Goal: Check status: Check status

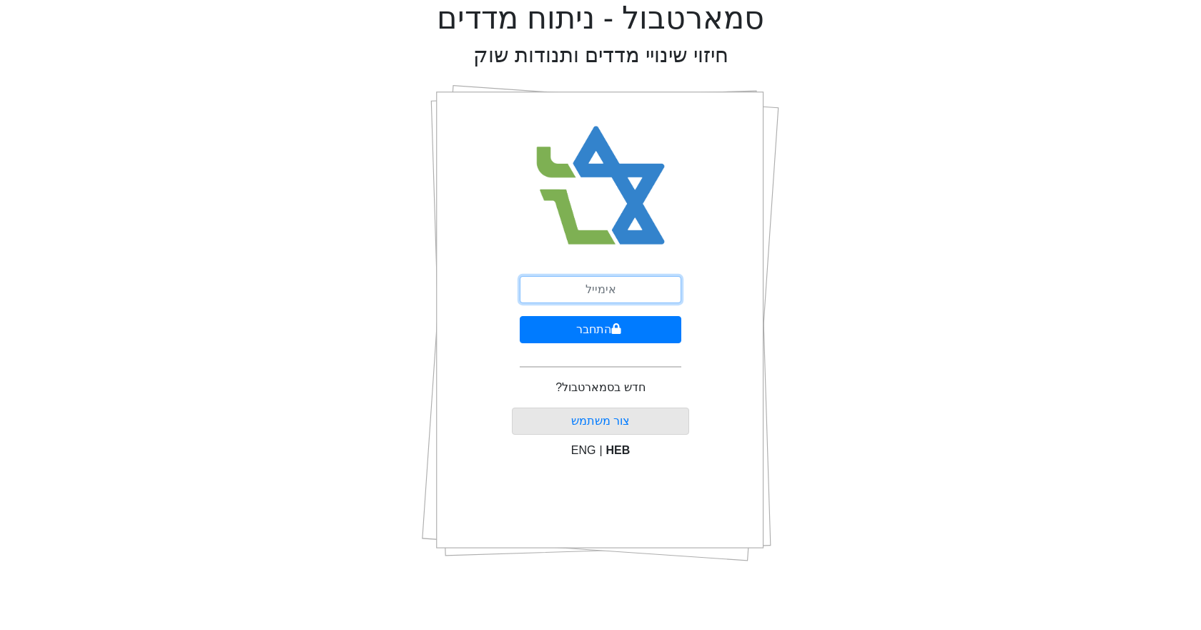
click at [578, 288] on input "email" at bounding box center [601, 289] width 162 height 27
type input "[EMAIL_ADDRESS][DOMAIN_NAME]"
click at [520, 316] on button "התחבר" at bounding box center [601, 329] width 162 height 27
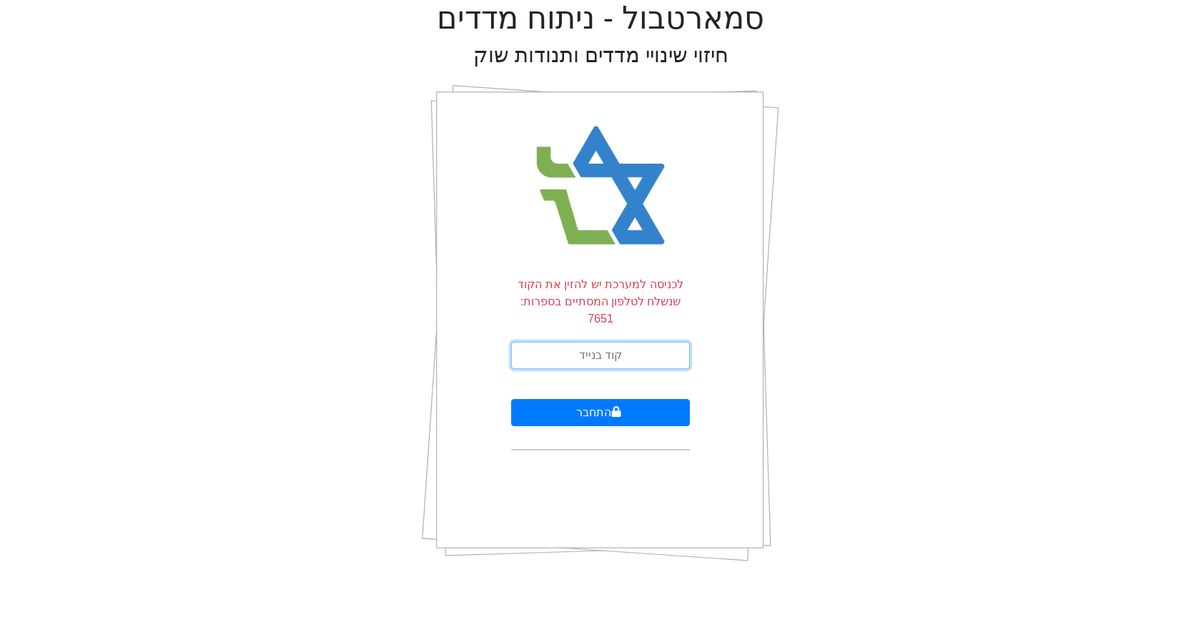
click at [625, 342] on input "text" at bounding box center [600, 355] width 179 height 27
type input "802205"
click at [511, 399] on button "התחבר" at bounding box center [600, 412] width 179 height 27
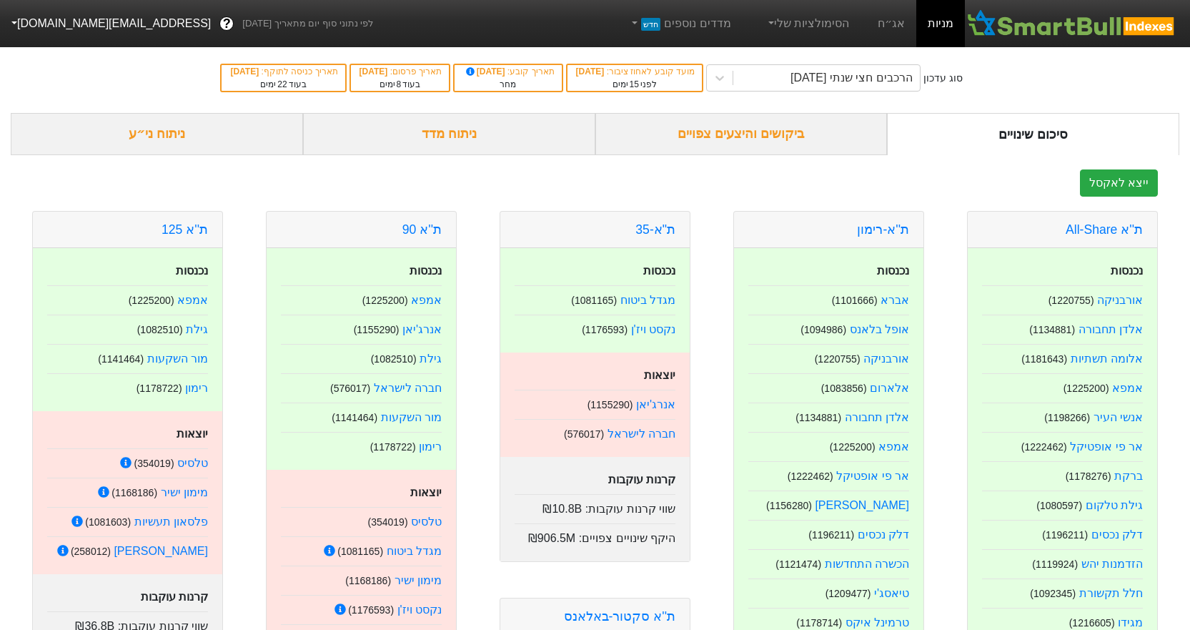
click at [223, 21] on span "?" at bounding box center [227, 23] width 8 height 19
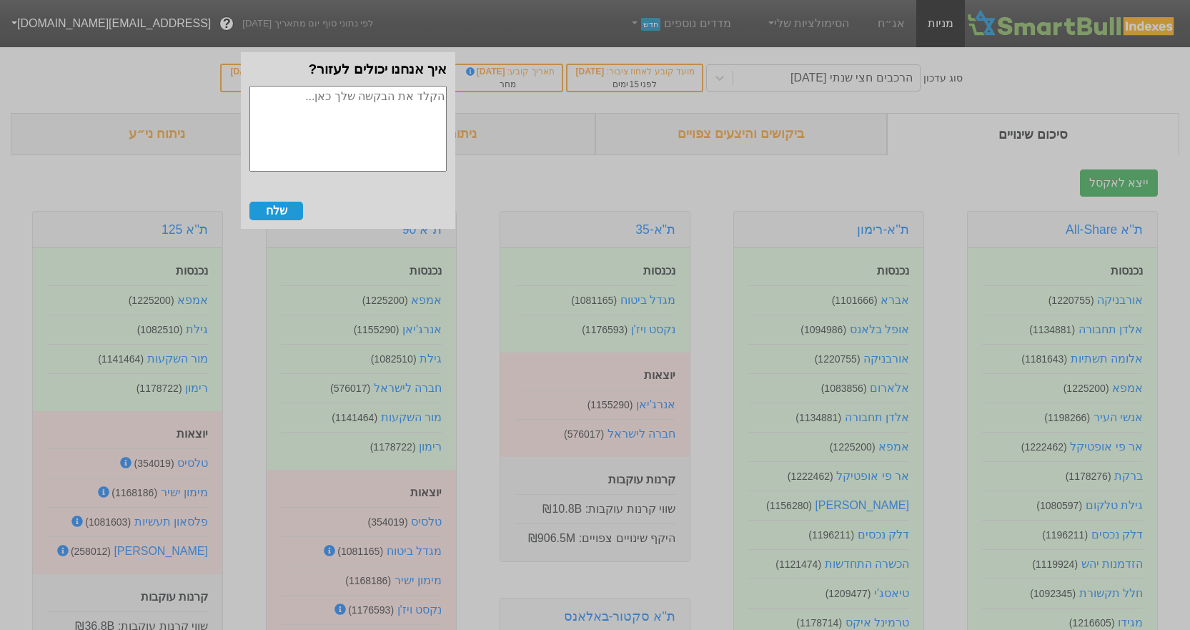
click at [91, 80] on div at bounding box center [595, 315] width 1190 height 630
